Goal: Task Accomplishment & Management: Use online tool/utility

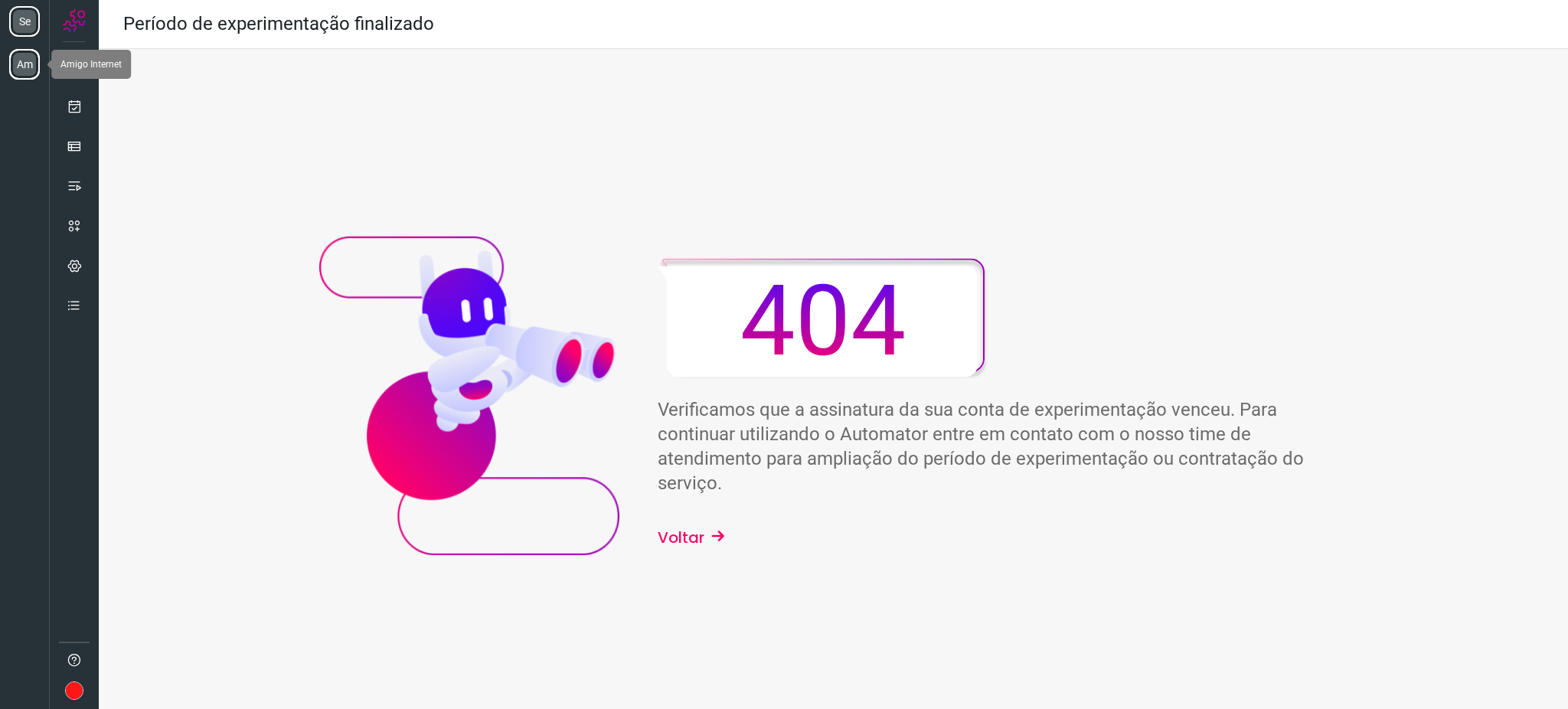
click at [38, 71] on li "Am" at bounding box center [24, 64] width 31 height 31
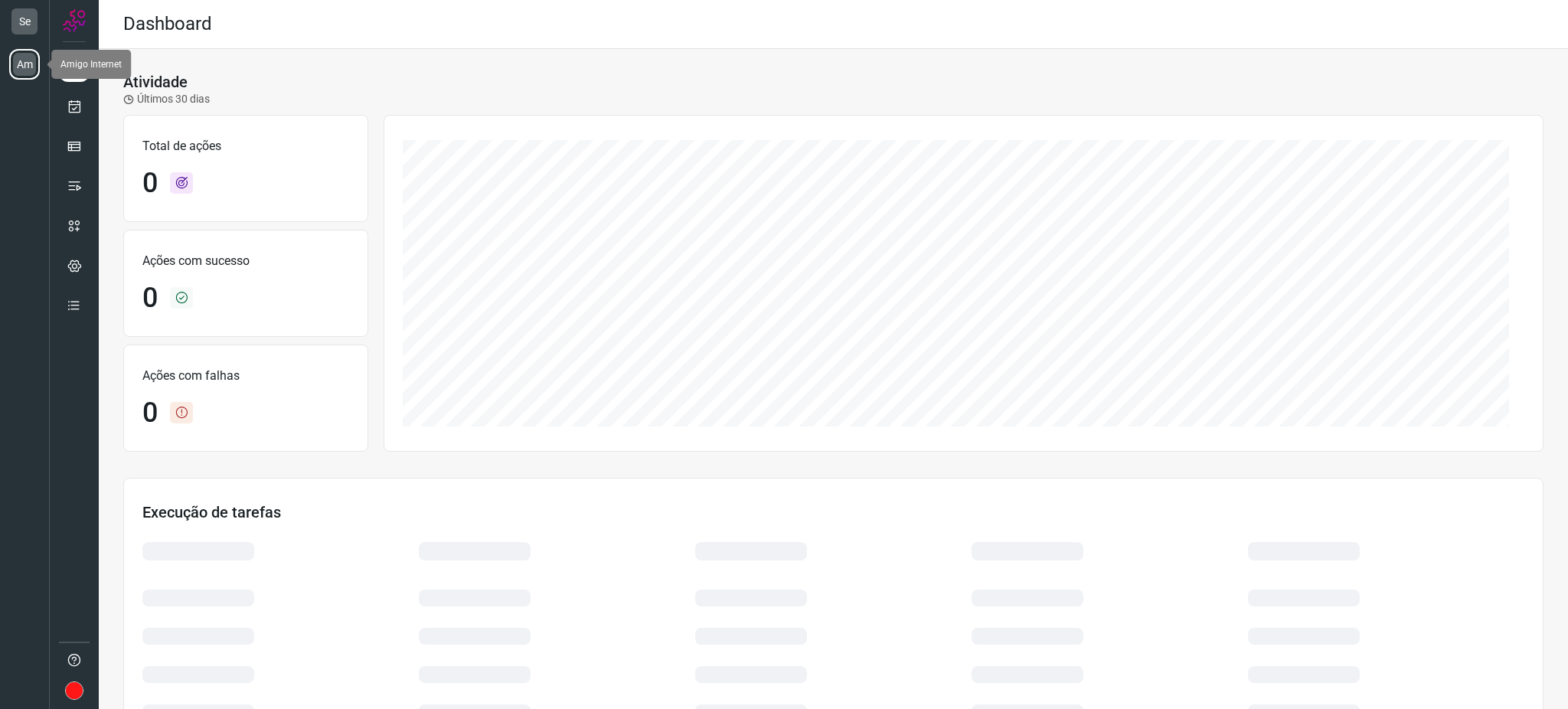
click at [30, 70] on li "Am" at bounding box center [24, 64] width 31 height 31
click at [64, 95] on link at bounding box center [74, 106] width 31 height 31
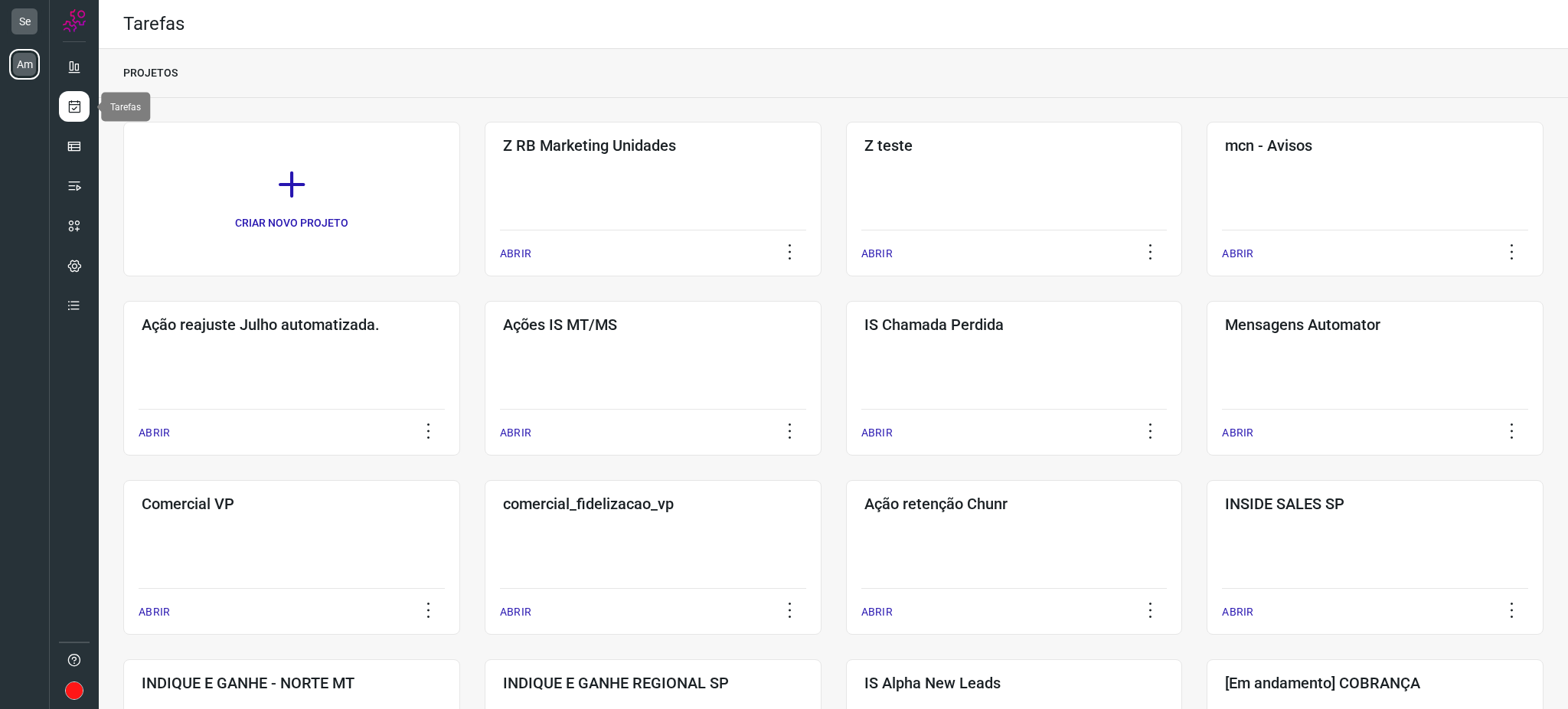
click at [64, 95] on link at bounding box center [74, 106] width 31 height 31
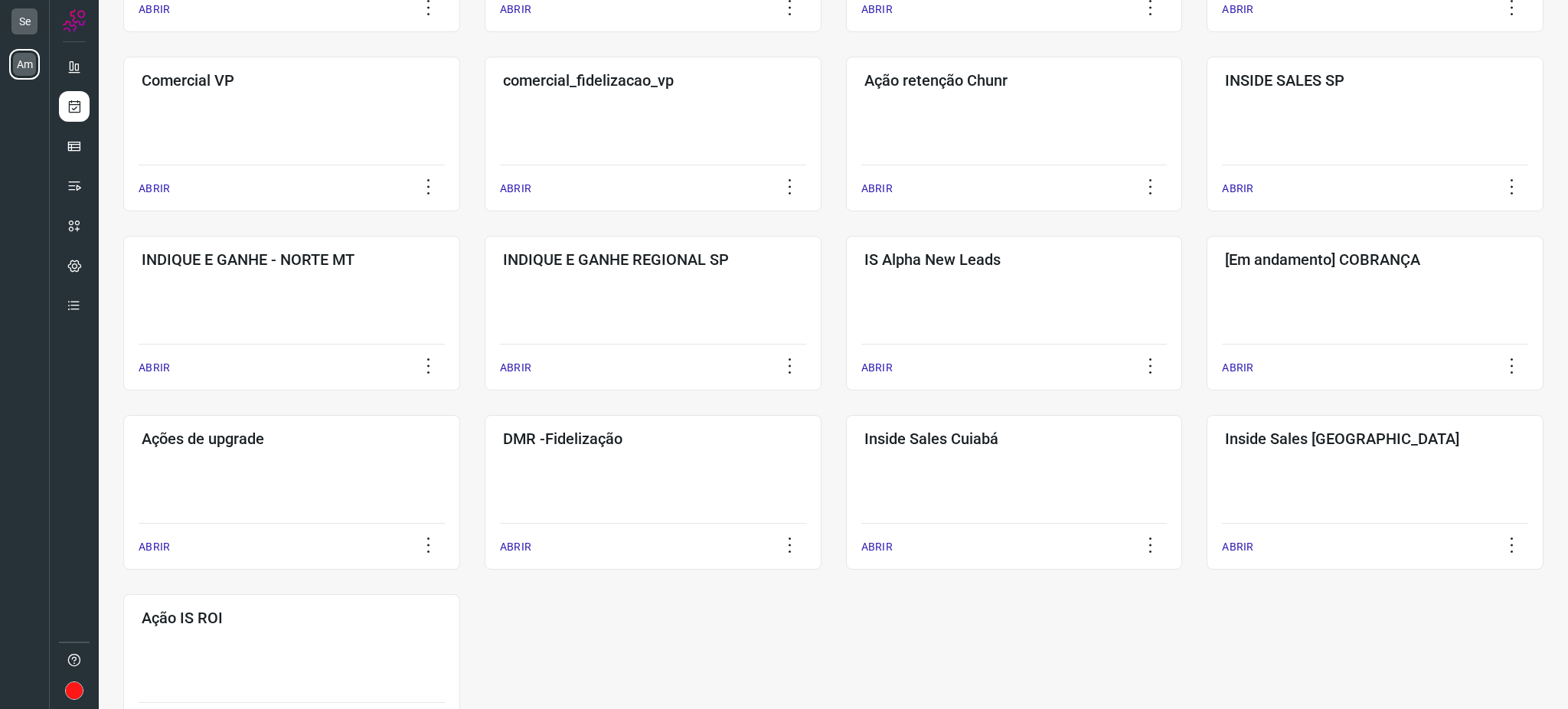
scroll to position [537, 0]
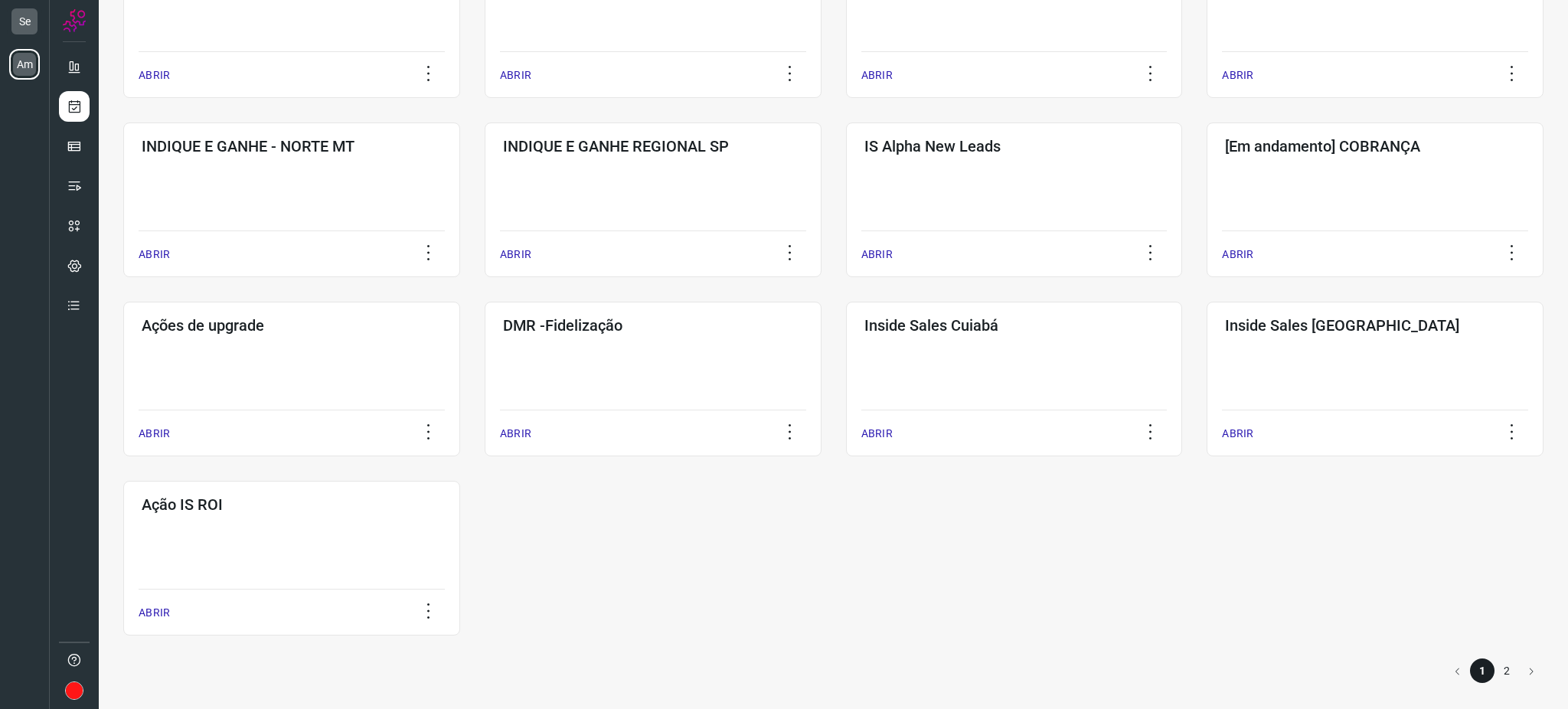
click at [1495, 667] on li "2" at bounding box center [1506, 670] width 24 height 24
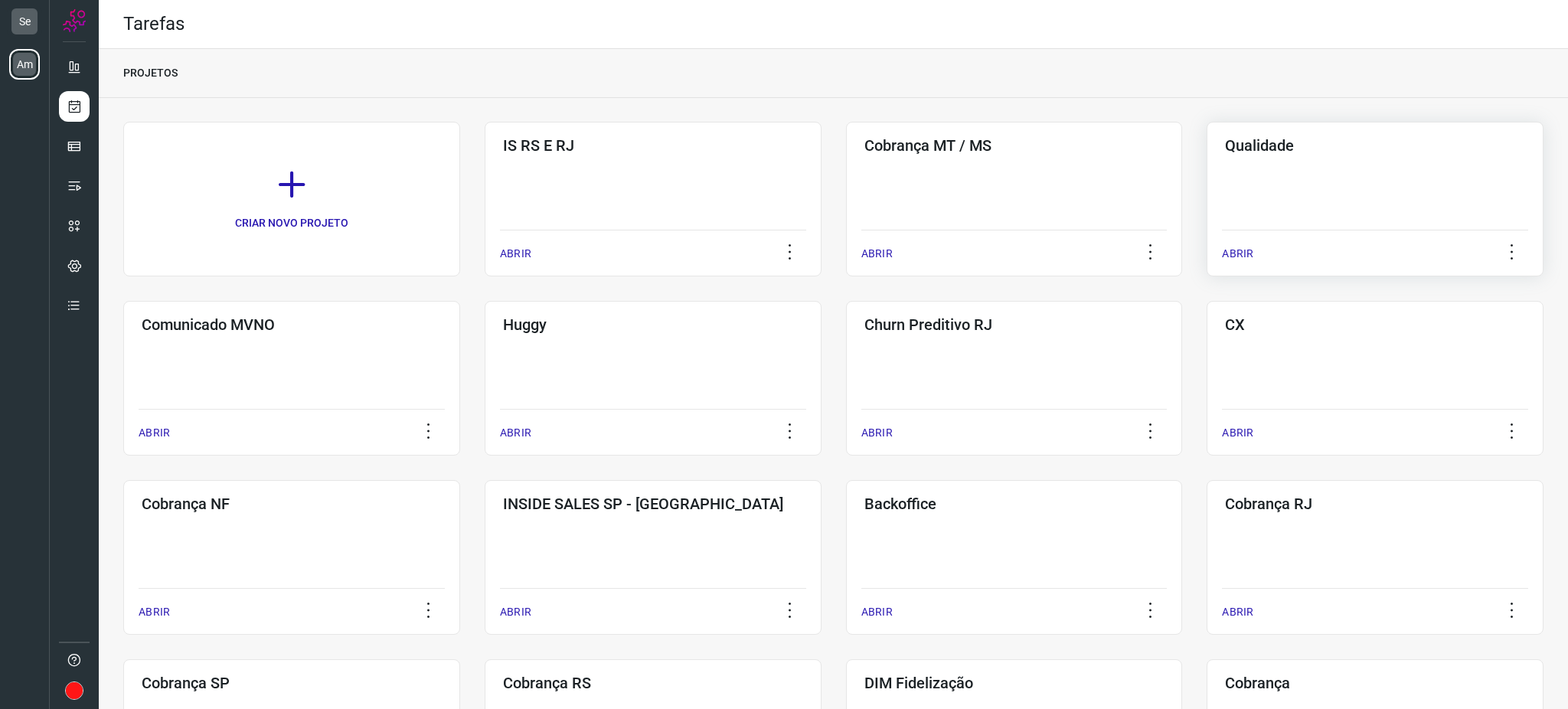
click at [1378, 151] on h3 "Qualidade" at bounding box center [1375, 145] width 300 height 18
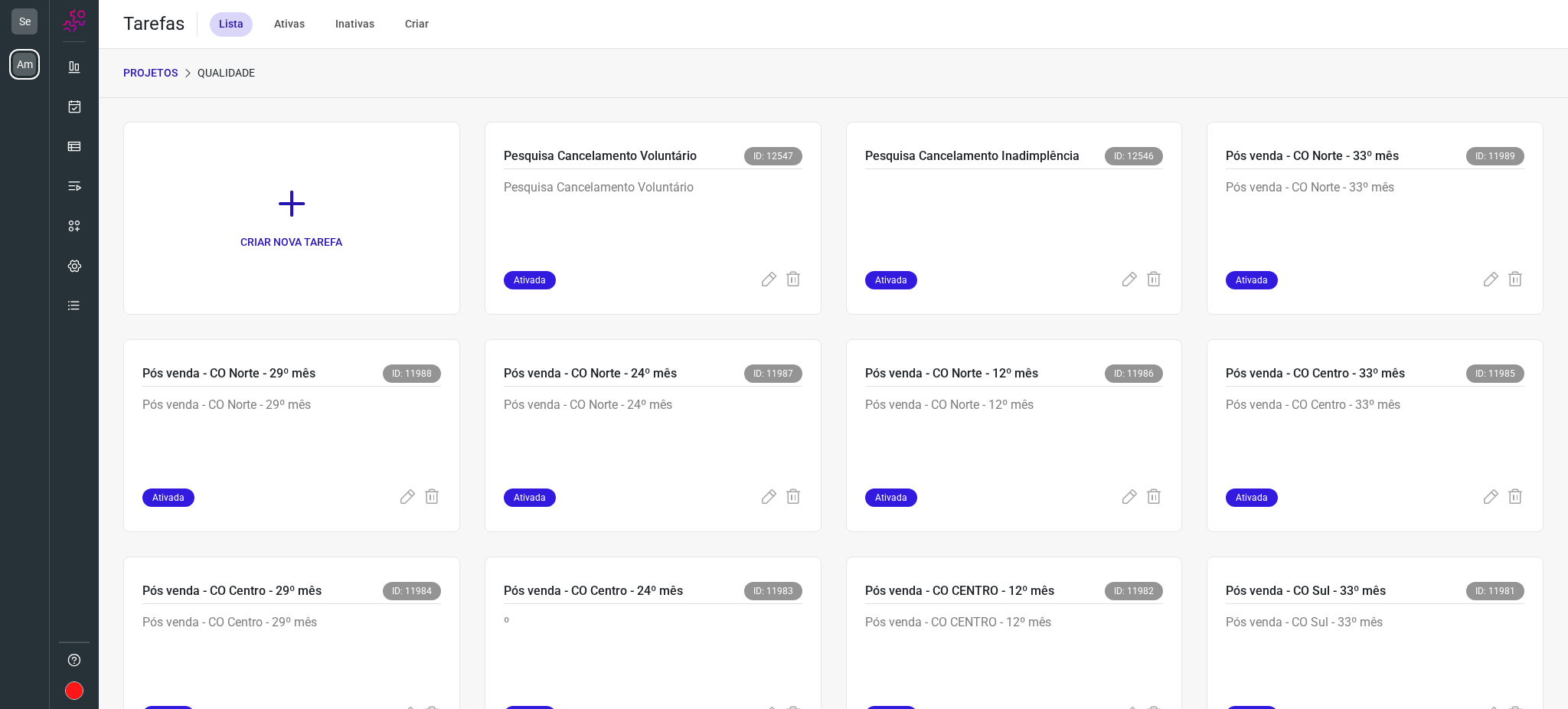
scroll to position [985, 0]
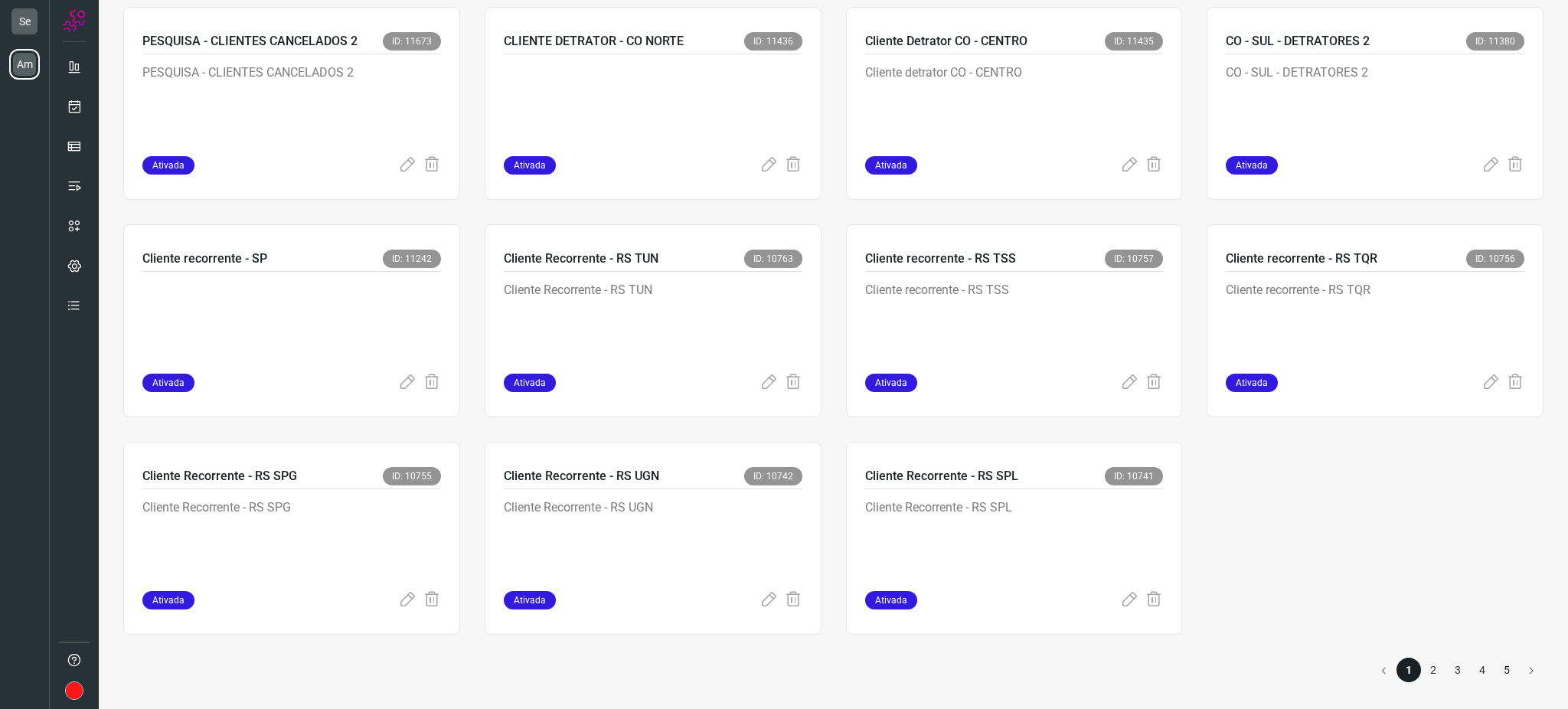
click at [1499, 662] on li "5" at bounding box center [1506, 669] width 24 height 24
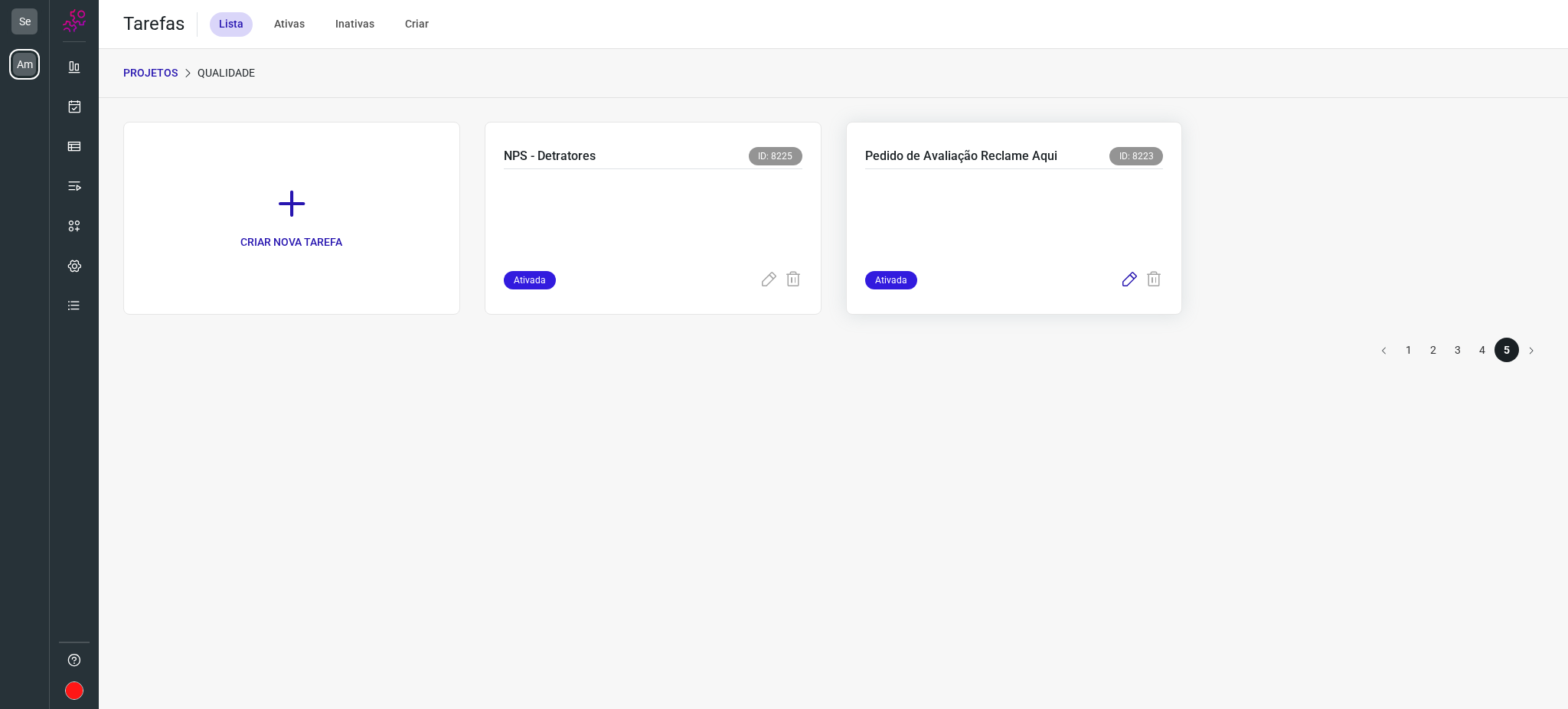
click at [1125, 278] on icon at bounding box center [1129, 280] width 18 height 18
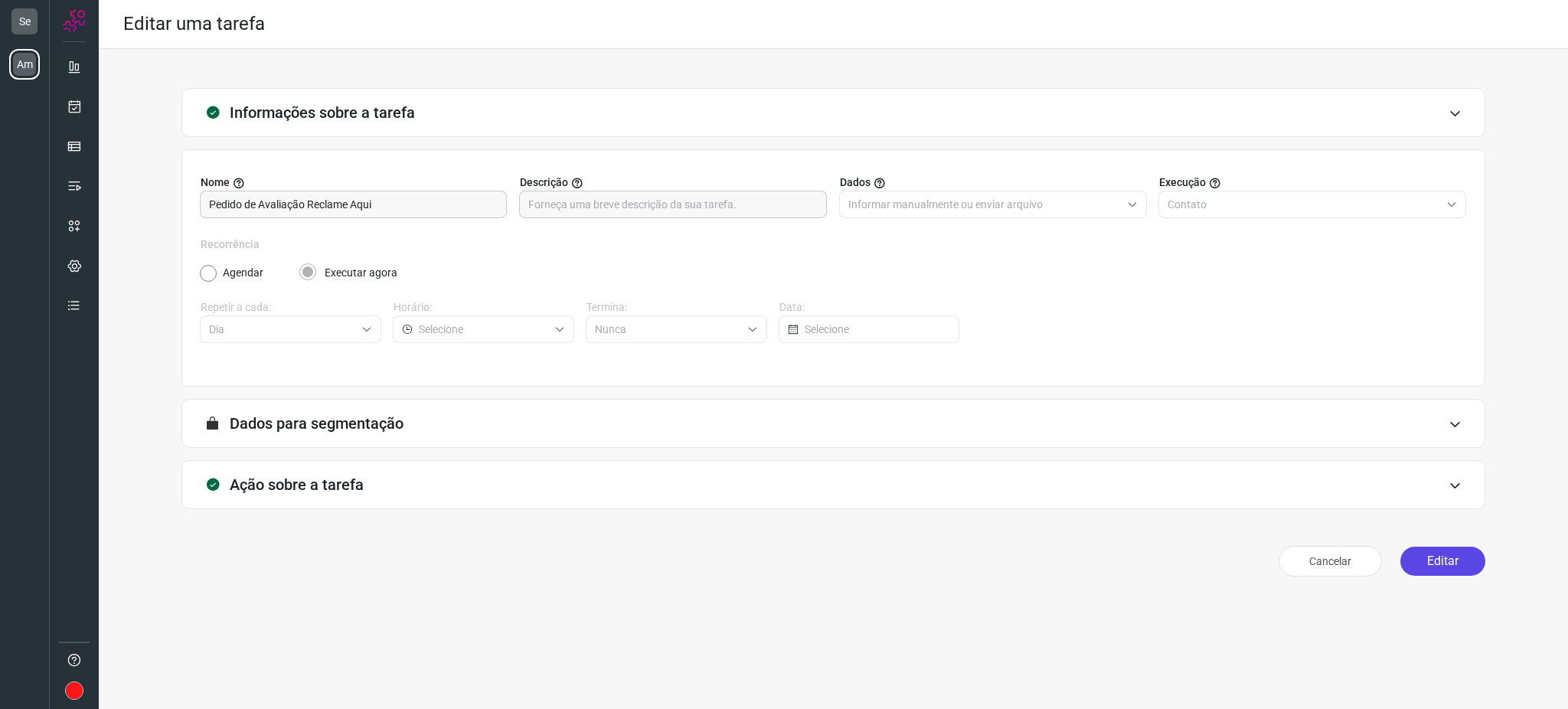
click at [1431, 547] on button "Editar" at bounding box center [1443, 561] width 85 height 29
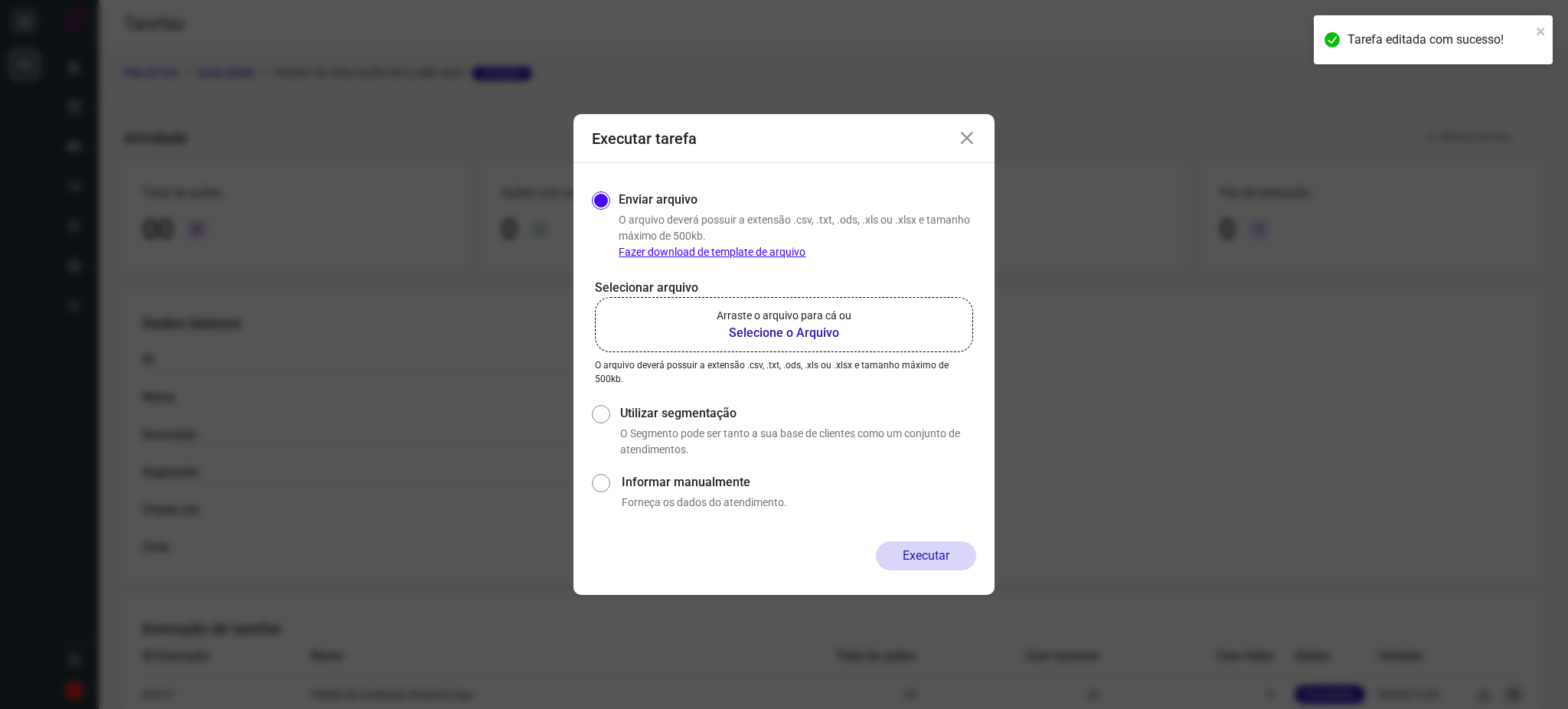
click at [782, 342] on label "Arraste o arquivo para cá ou Selecione o Arquivo" at bounding box center [784, 325] width 378 height 55
click at [0, 0] on input "Arraste o arquivo para cá ou Selecione o Arquivo" at bounding box center [0, 0] width 0 height 0
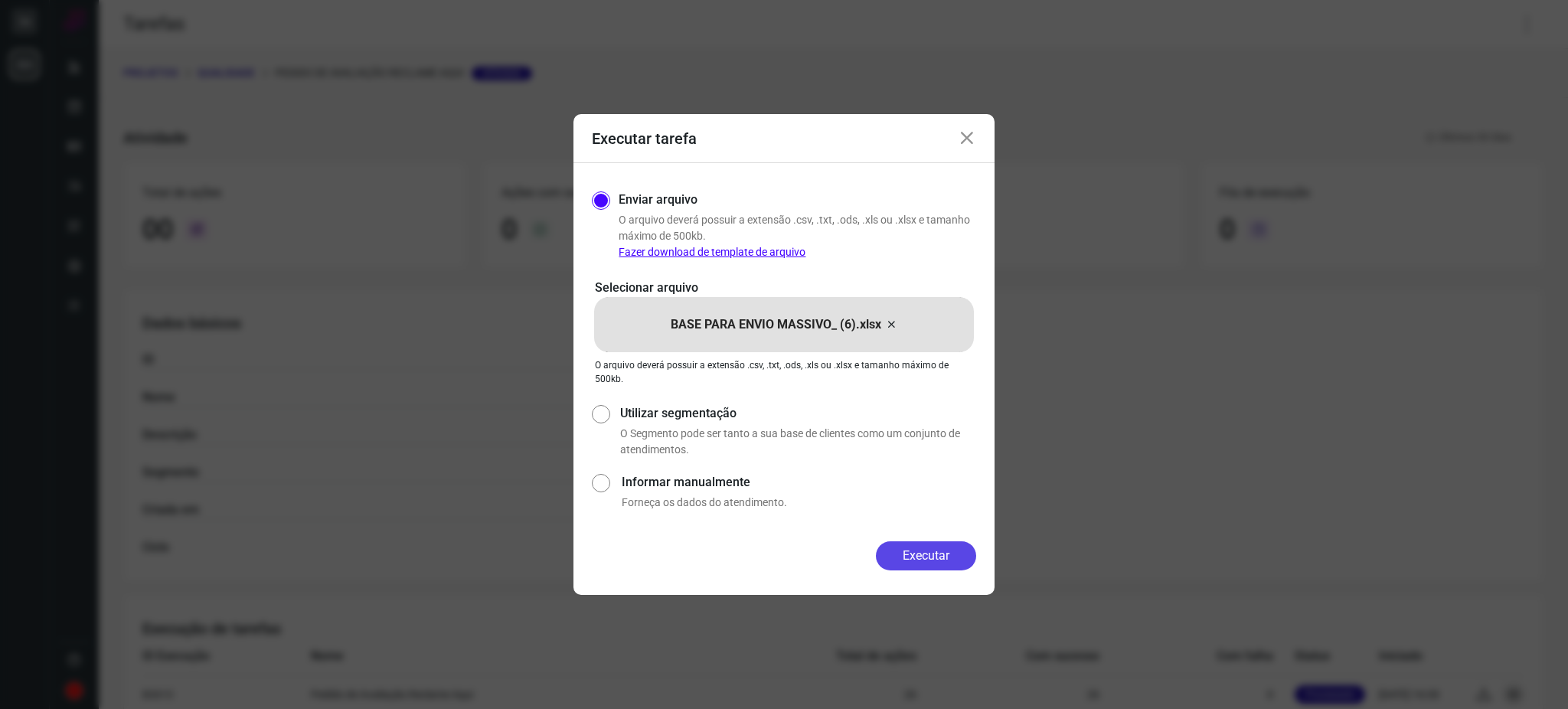
click at [941, 552] on button "Executar" at bounding box center [926, 556] width 101 height 29
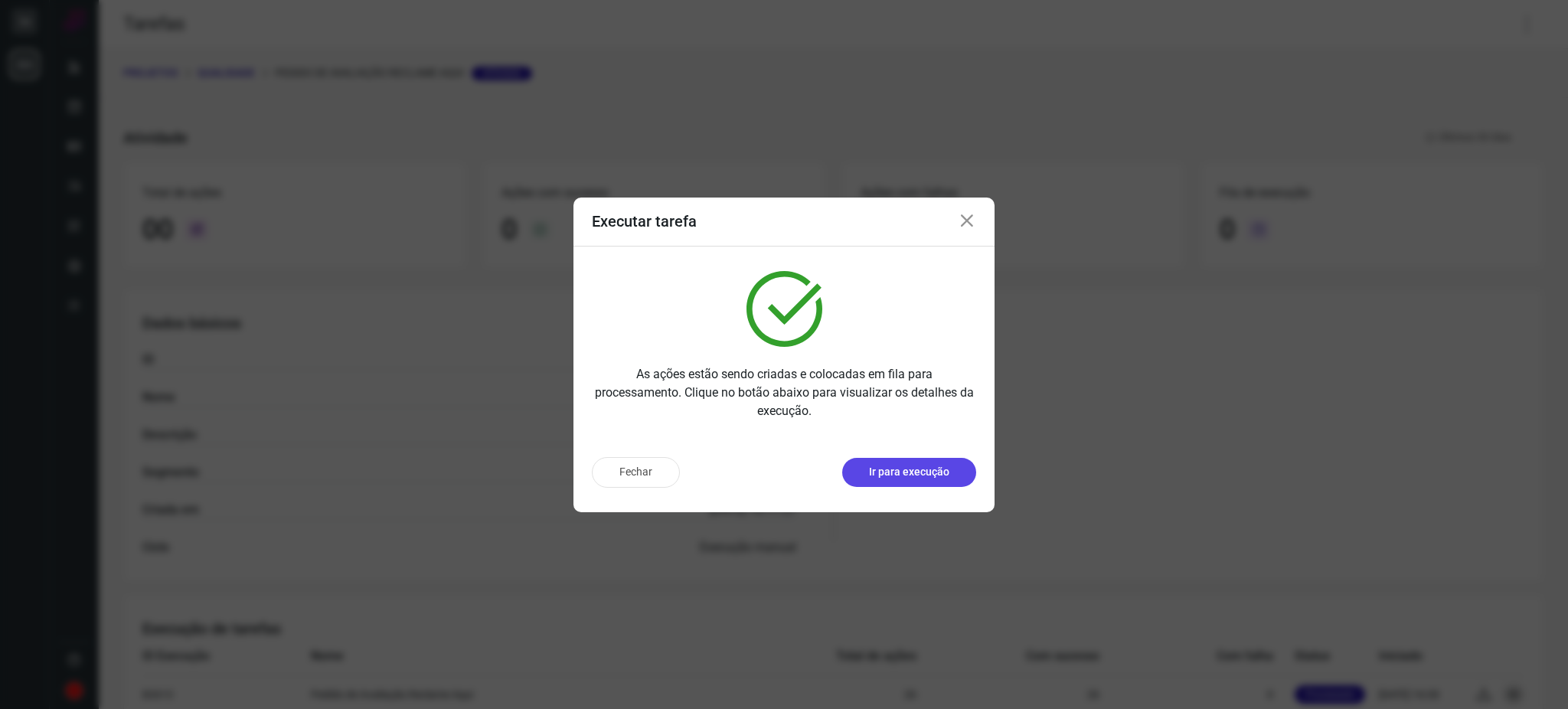
click at [889, 472] on p "Ir para execução" at bounding box center [909, 472] width 81 height 16
